Goal: Information Seeking & Learning: Check status

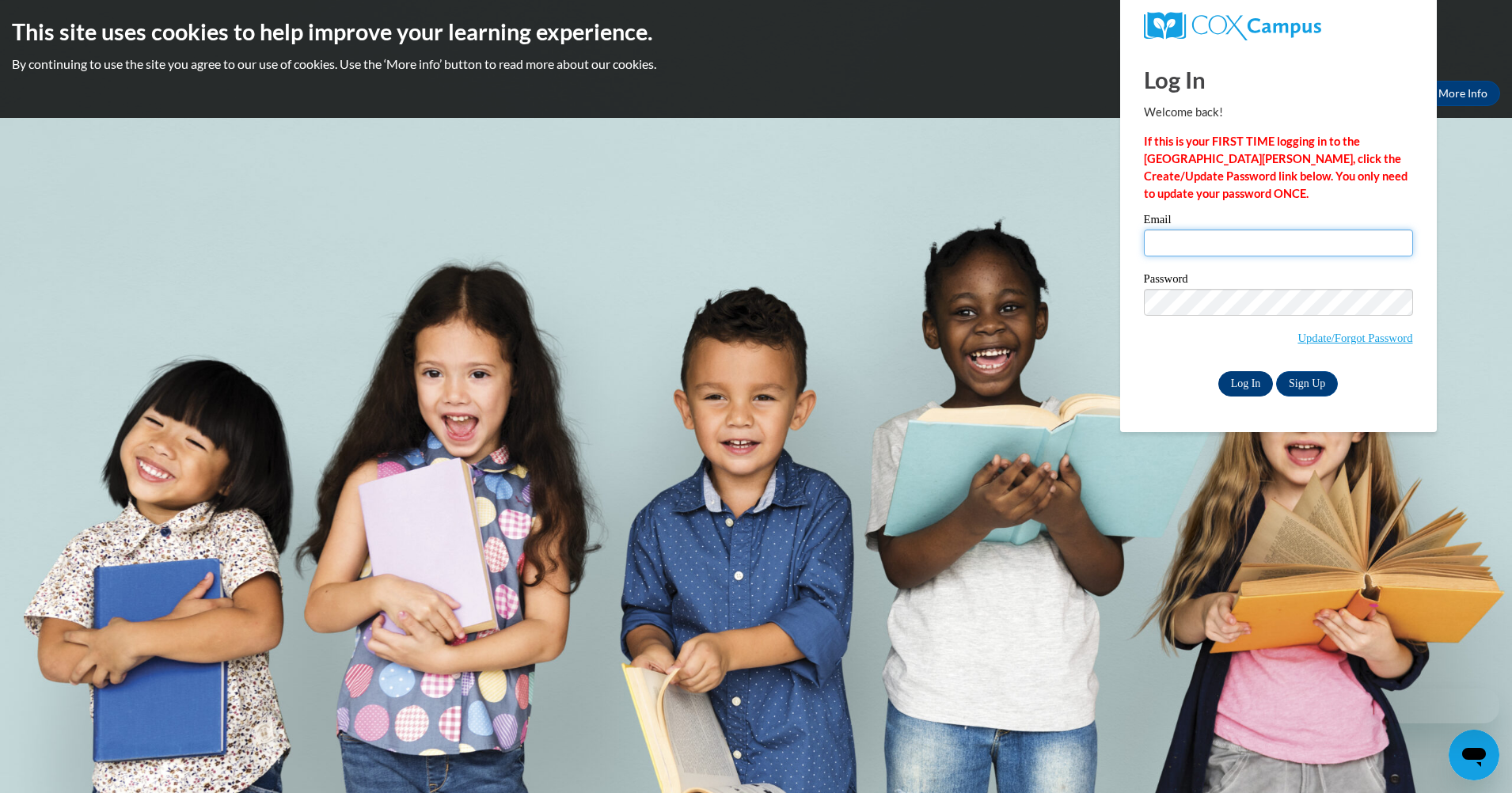
type input "[EMAIL_ADDRESS][DOMAIN_NAME]"
click at [1237, 381] on input "Log In" at bounding box center [1245, 384] width 56 height 26
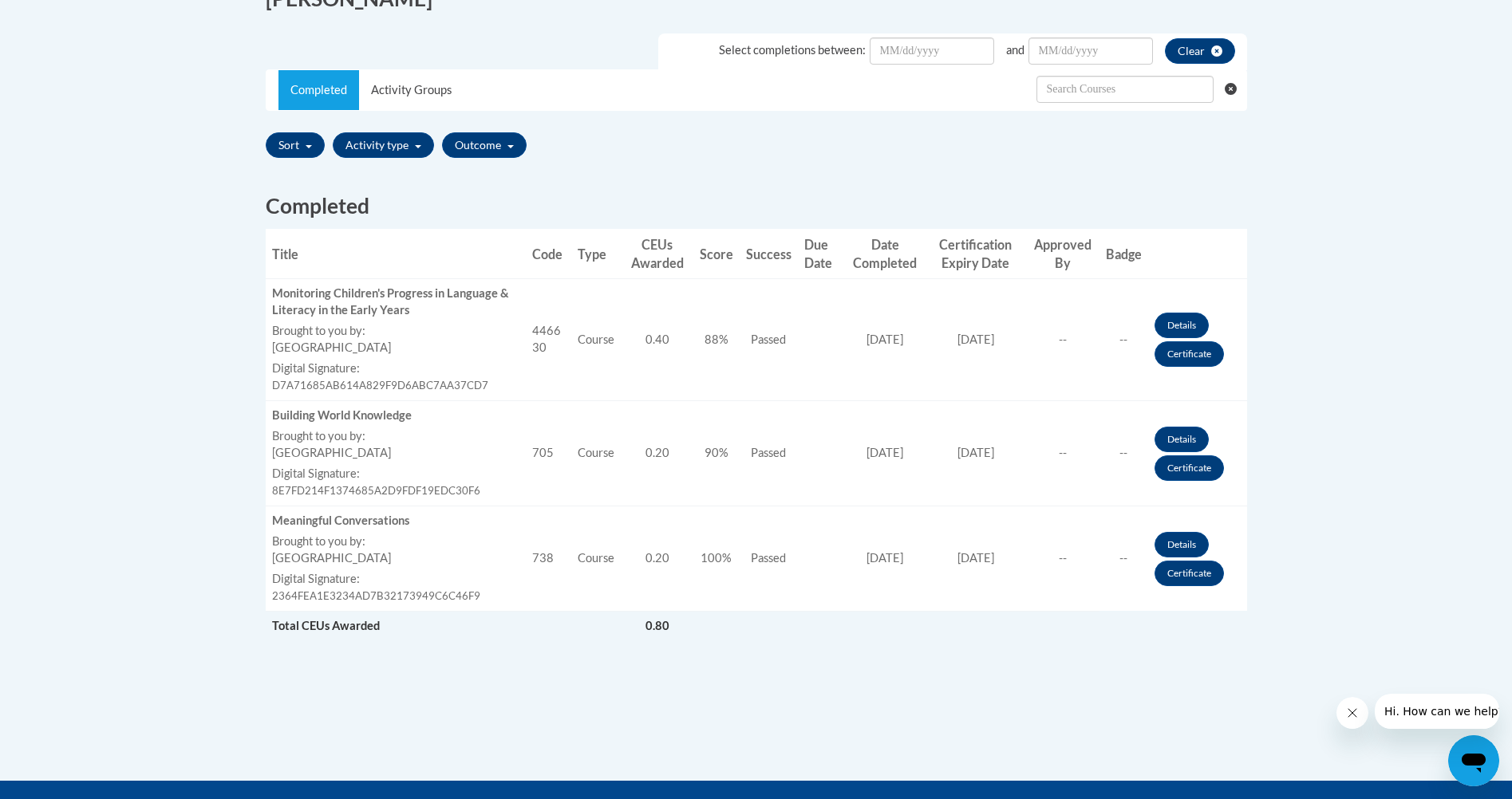
scroll to position [436, 0]
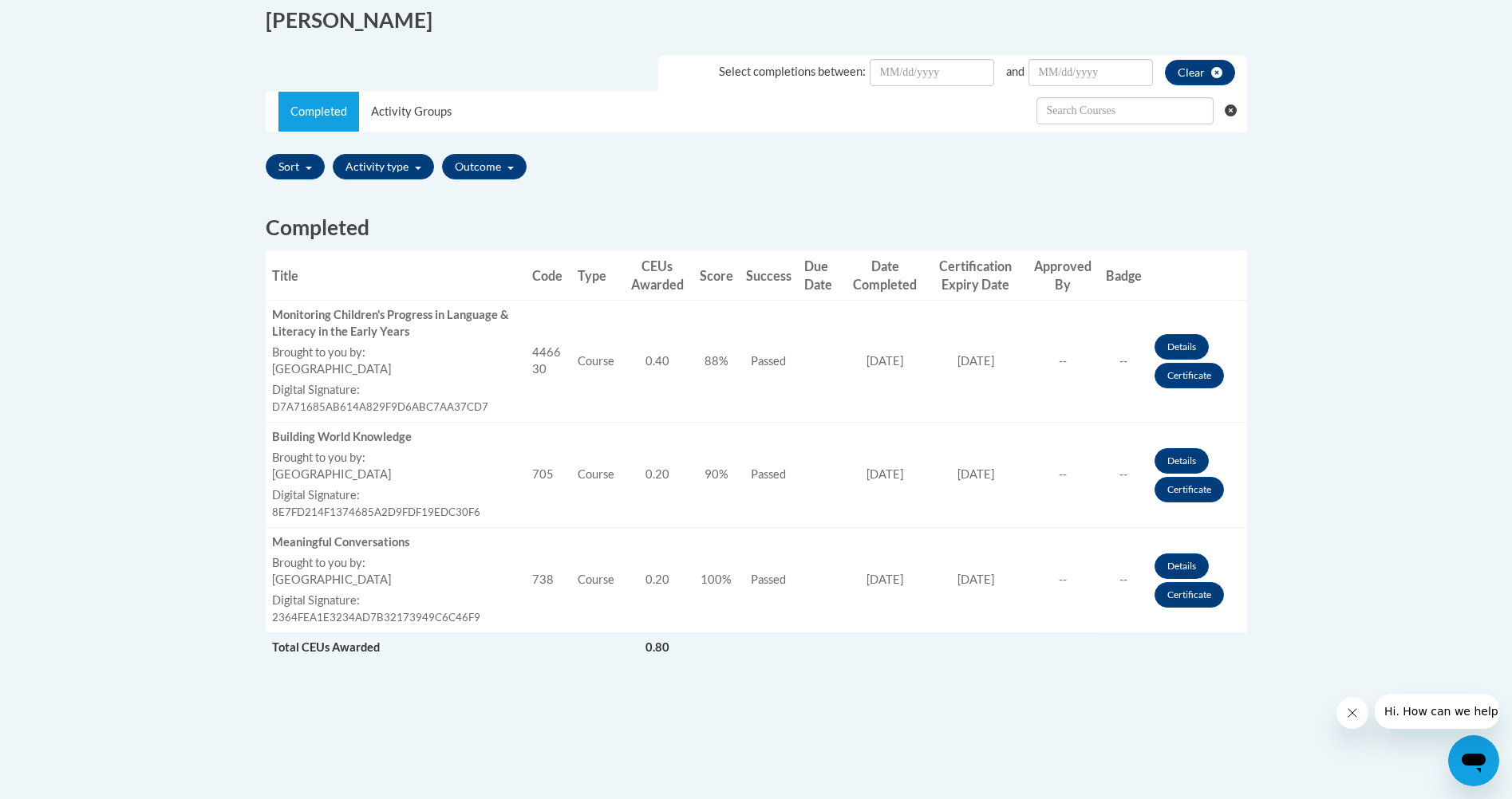
click at [1233, 107] on icon "Clear searching" at bounding box center [1231, 111] width 12 height 12
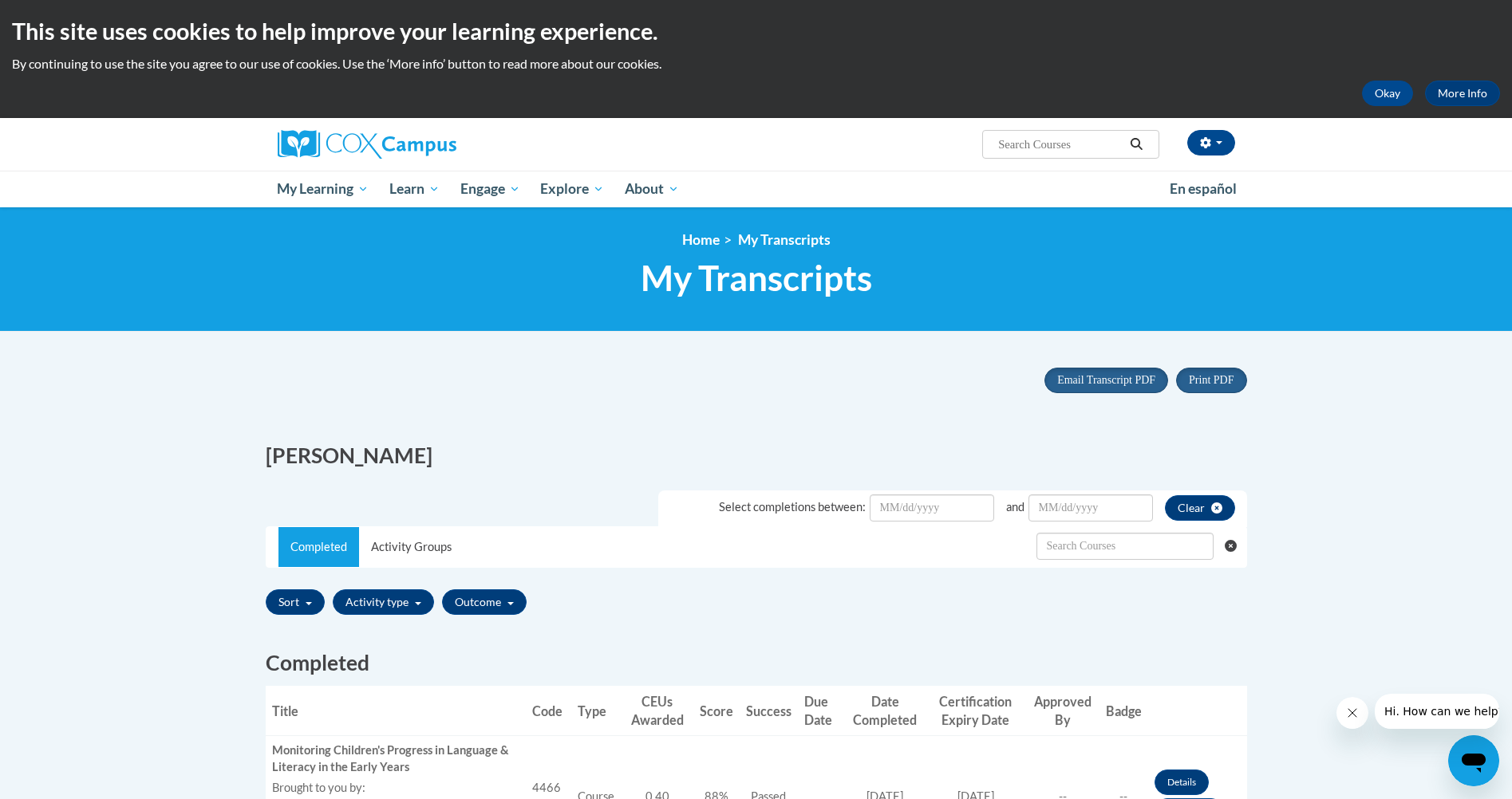
scroll to position [0, 0]
